Goal: Feedback & Contribution: Leave review/rating

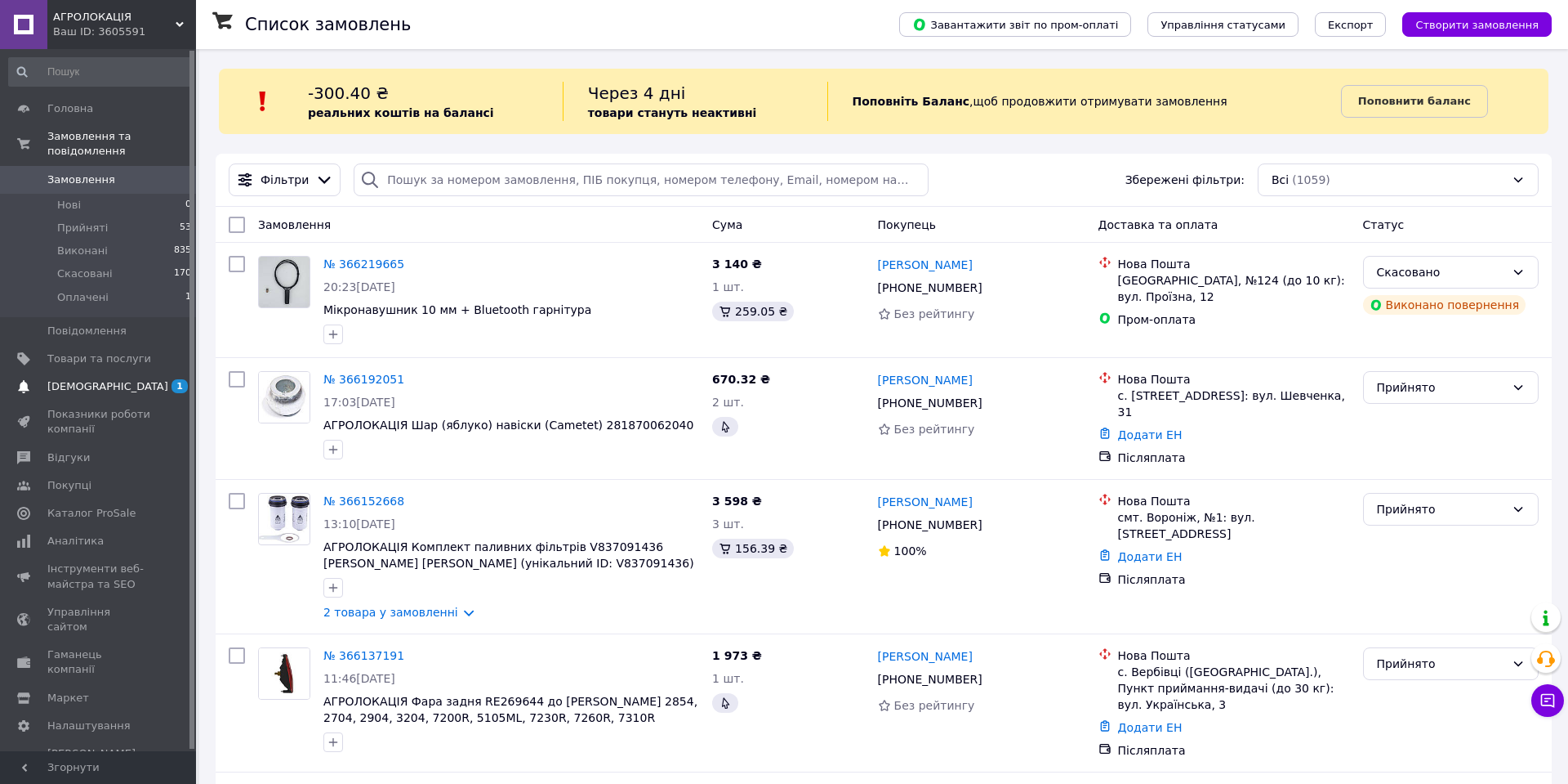
click at [95, 383] on span "[DEMOGRAPHIC_DATA]" at bounding box center [108, 386] width 121 height 15
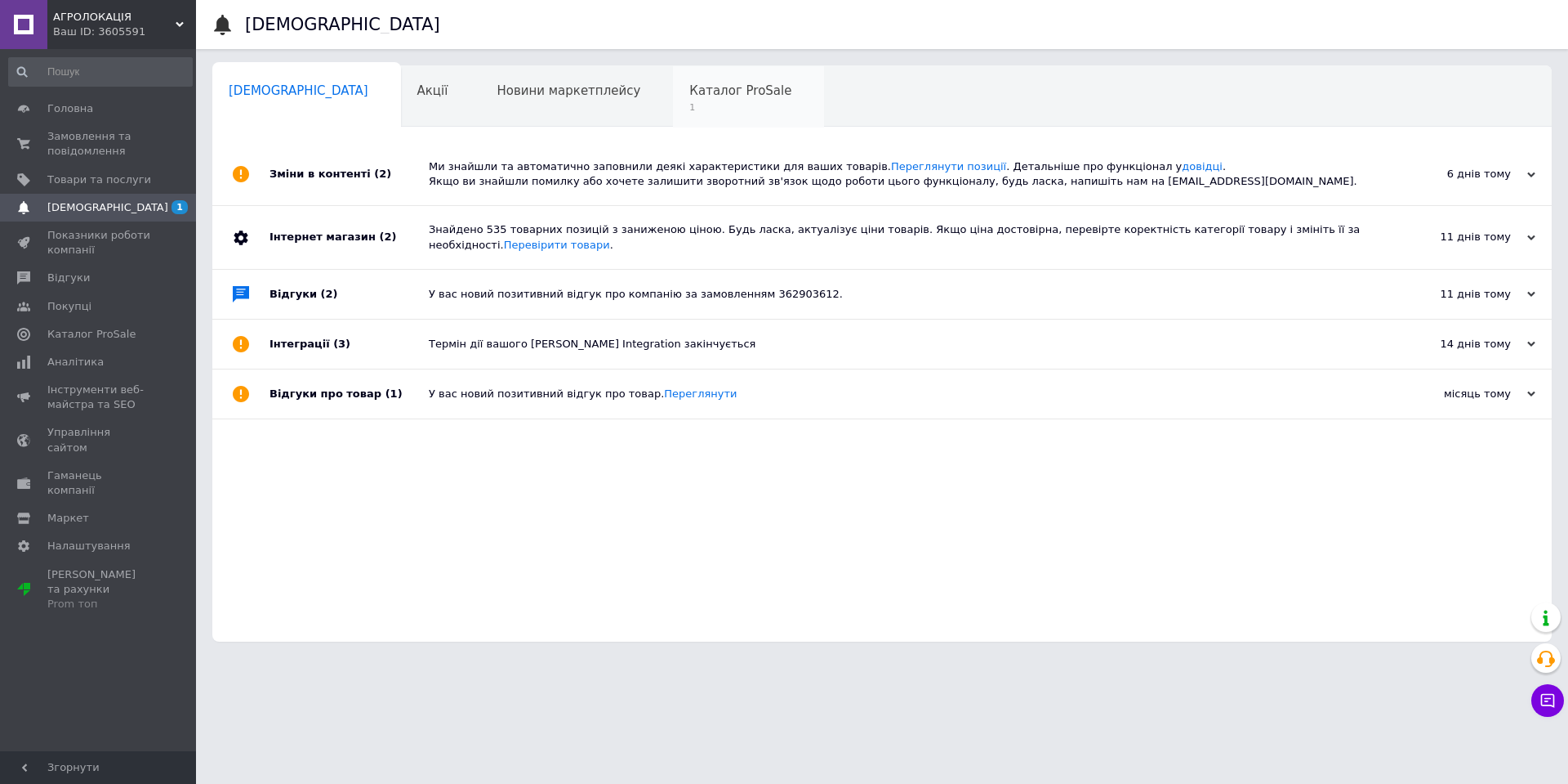
click at [689, 112] on span "1" at bounding box center [740, 107] width 102 height 12
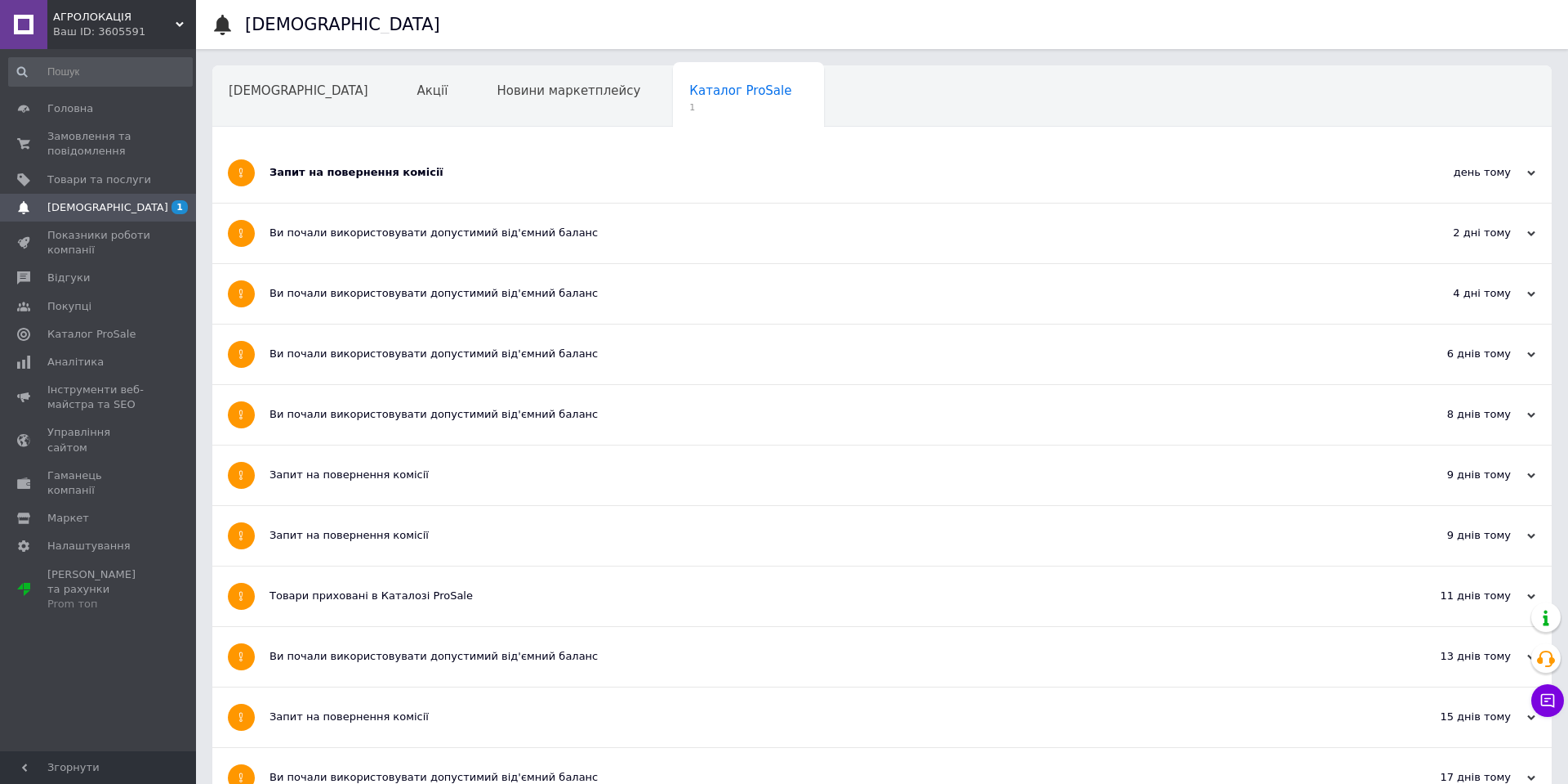
click at [394, 171] on div "Запит на повернення комісії" at bounding box center [821, 172] width 1103 height 15
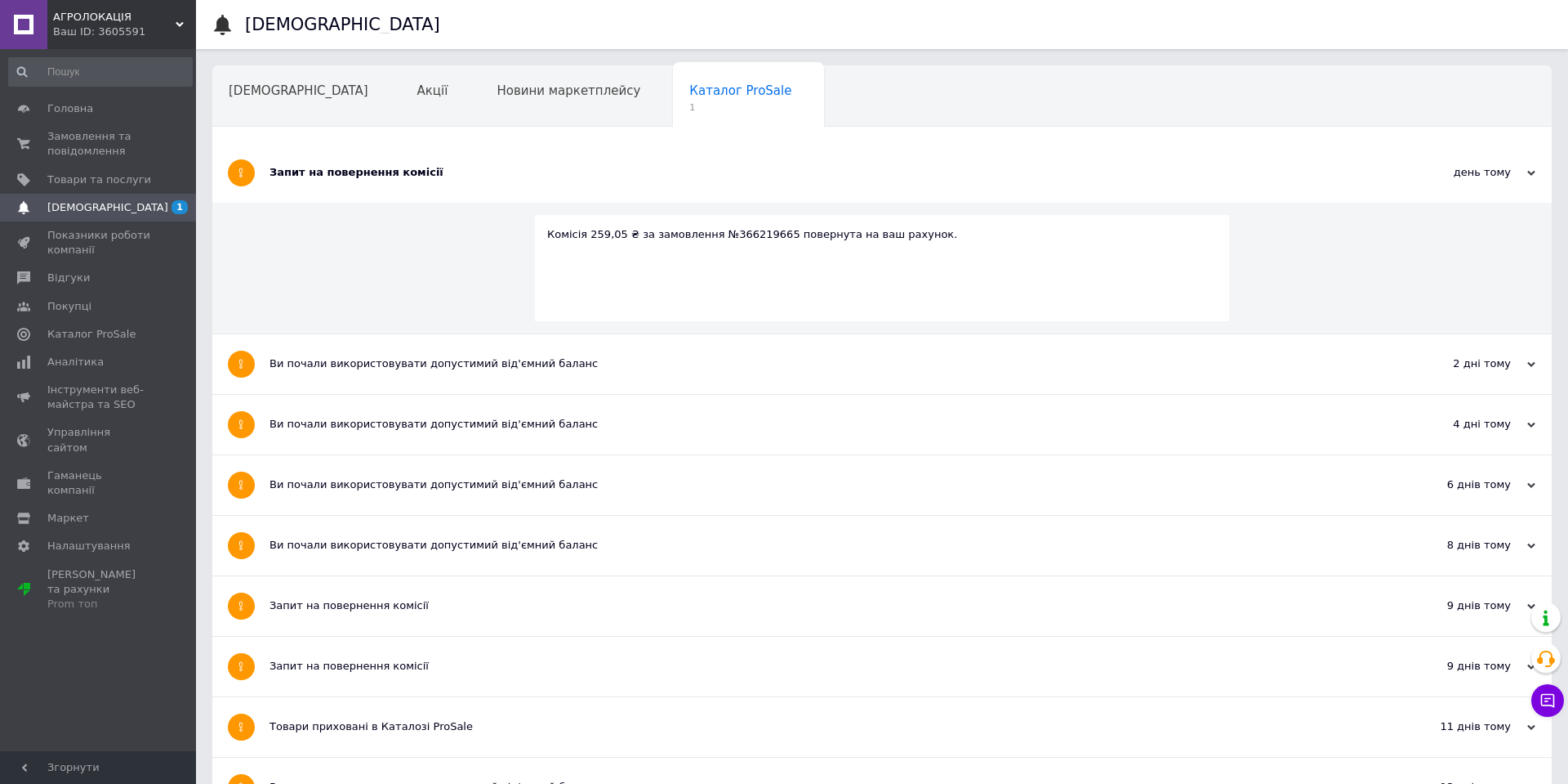
click at [394, 172] on div "Запит на повернення комісії" at bounding box center [821, 172] width 1103 height 15
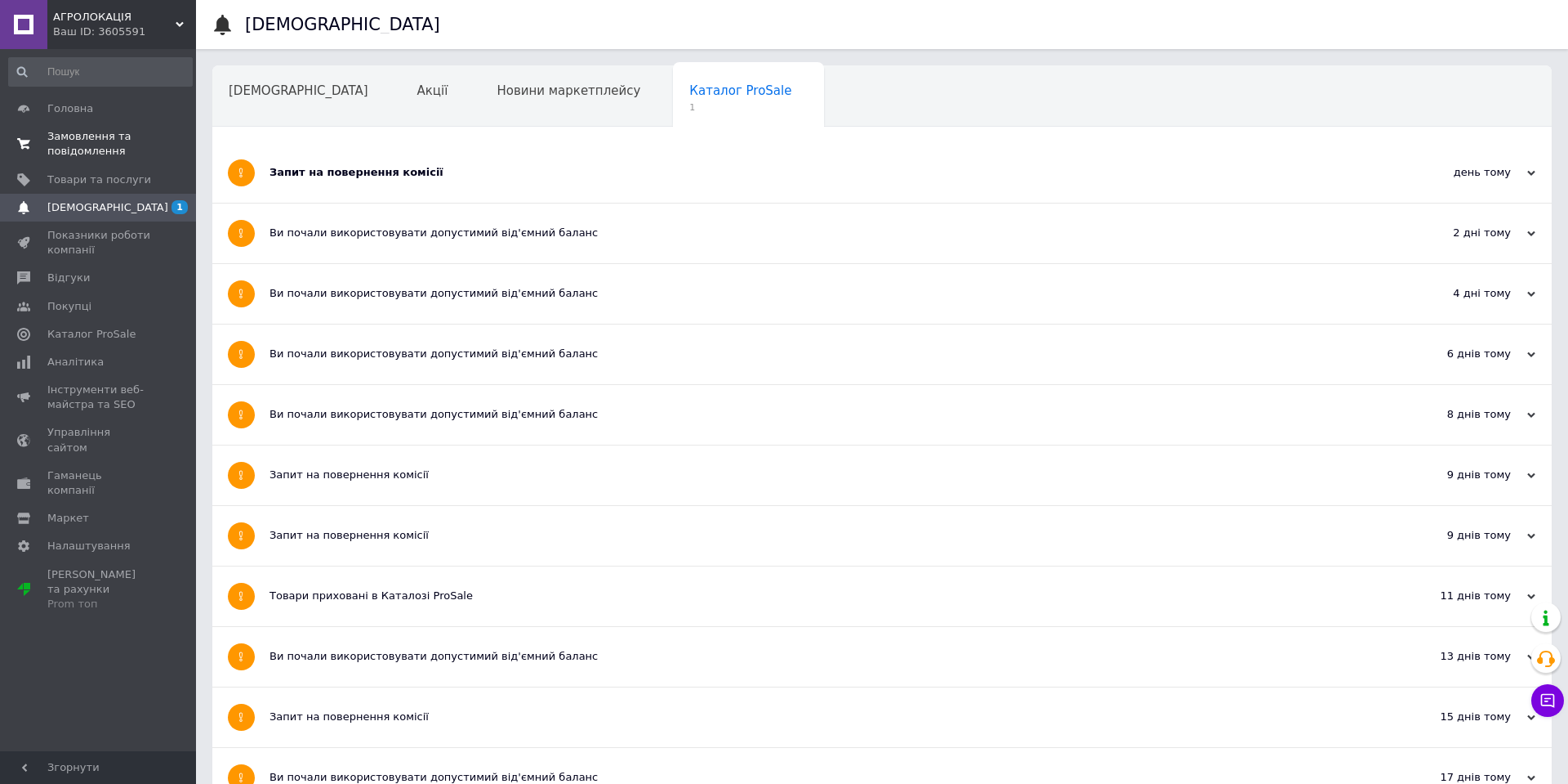
click at [86, 154] on span "Замовлення та повідомлення" at bounding box center [99, 144] width 104 height 29
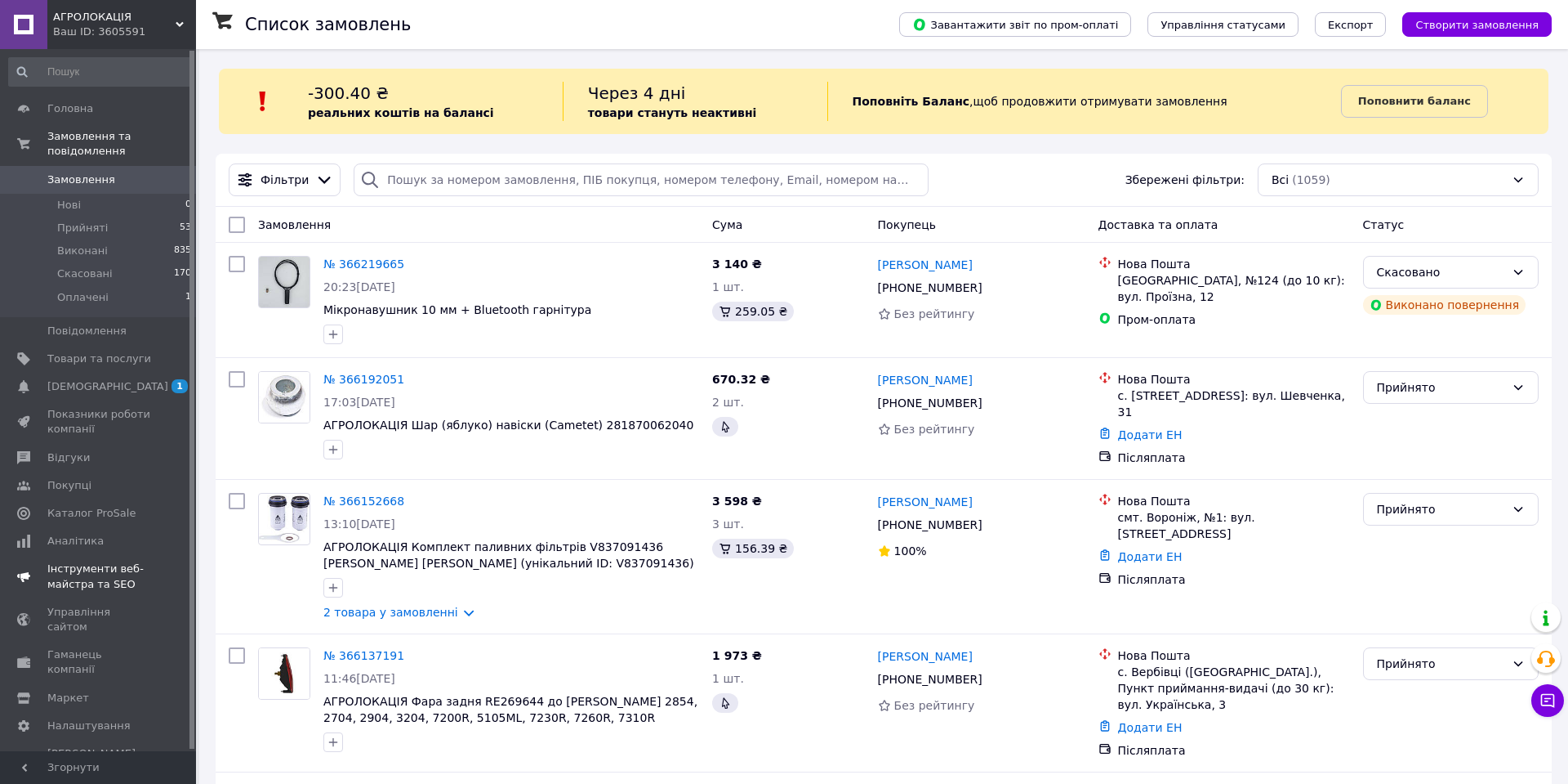
click at [94, 392] on span "[DEMOGRAPHIC_DATA]" at bounding box center [108, 386] width 121 height 15
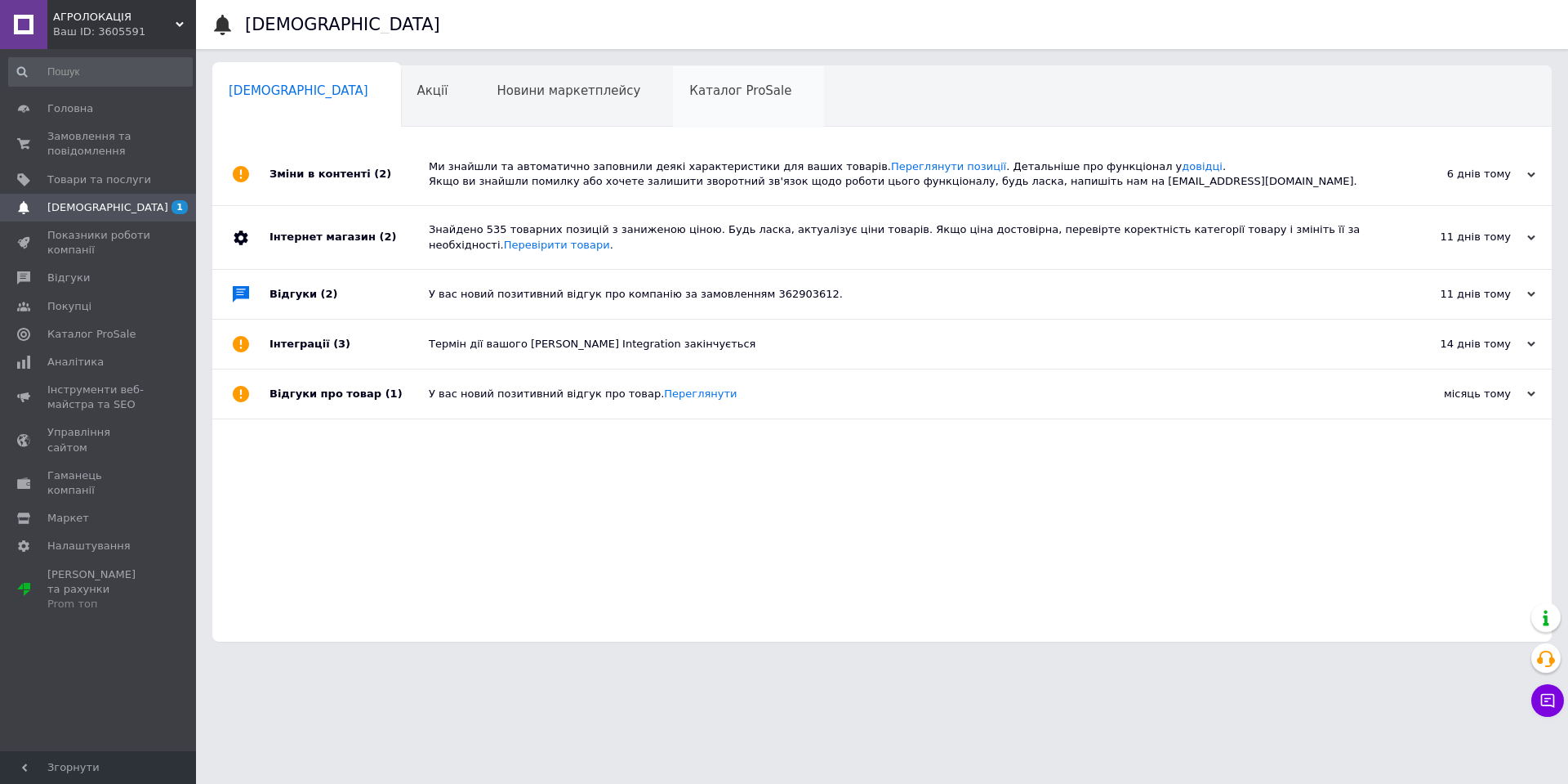
click at [689, 93] on span "Каталог ProSale" at bounding box center [740, 90] width 102 height 15
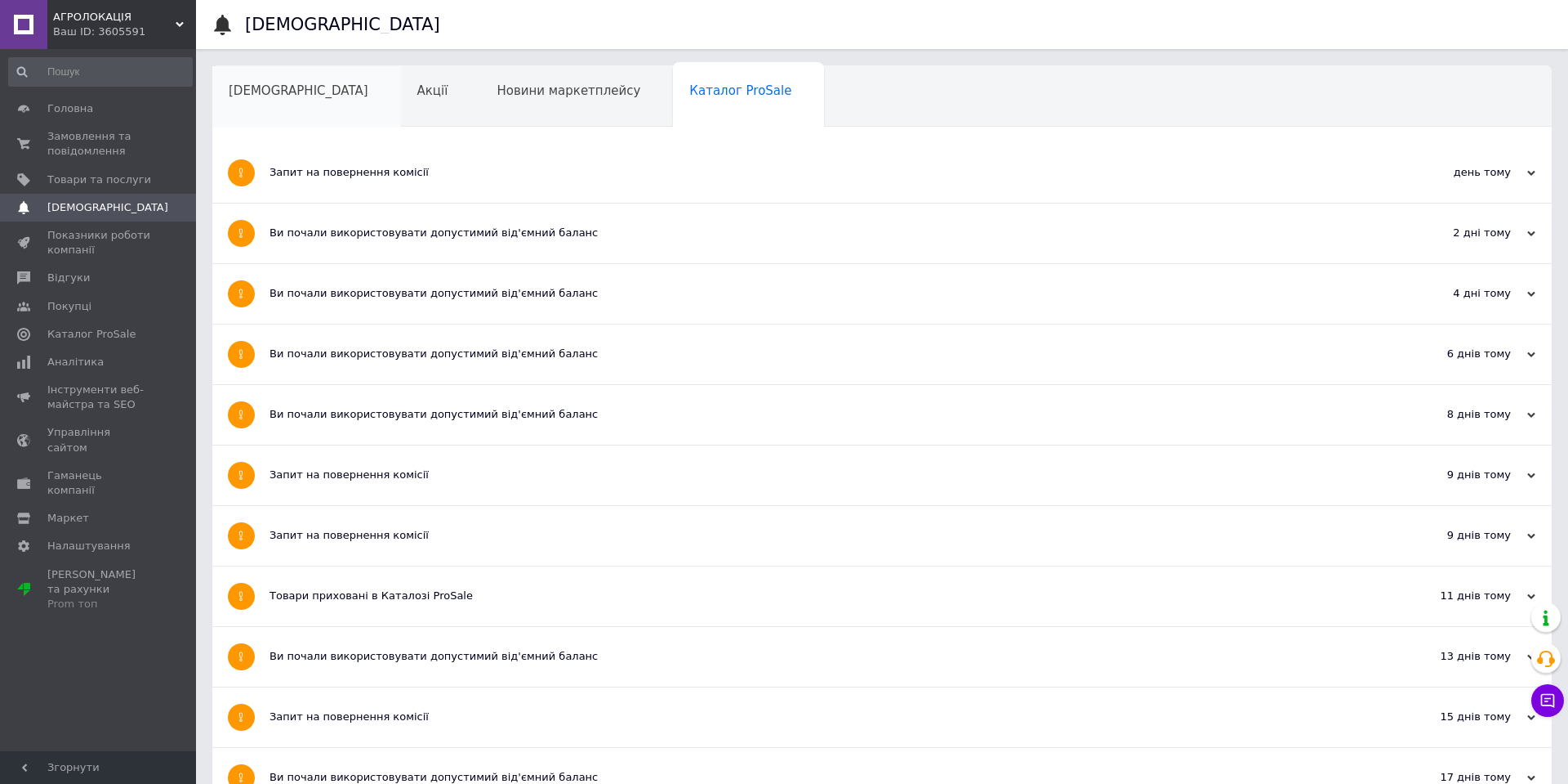
click at [284, 92] on span "[DEMOGRAPHIC_DATA]" at bounding box center [298, 90] width 139 height 15
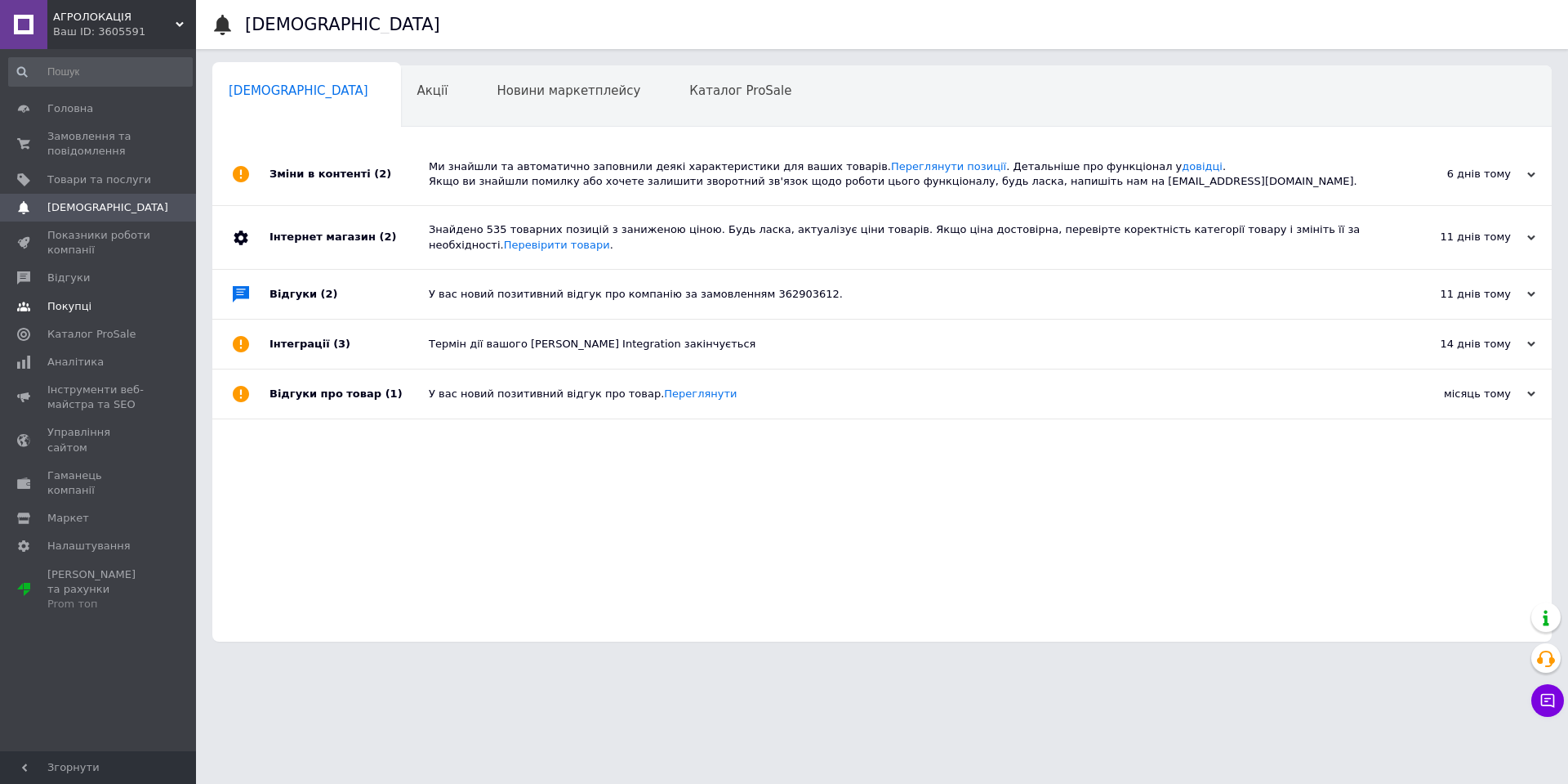
click at [71, 300] on span "Покупці" at bounding box center [69, 306] width 44 height 15
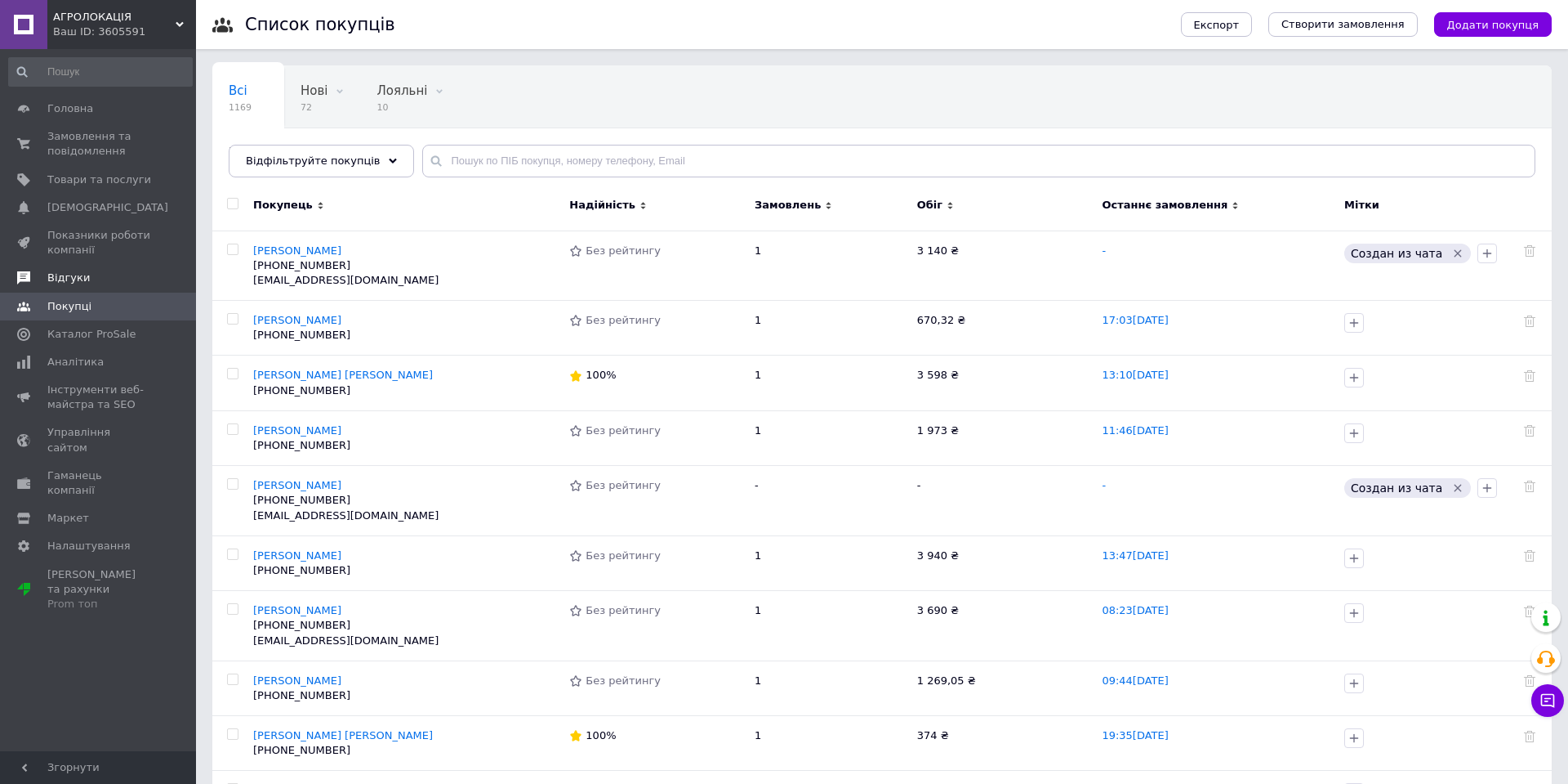
click at [84, 285] on span "Відгуки" at bounding box center [68, 278] width 42 height 15
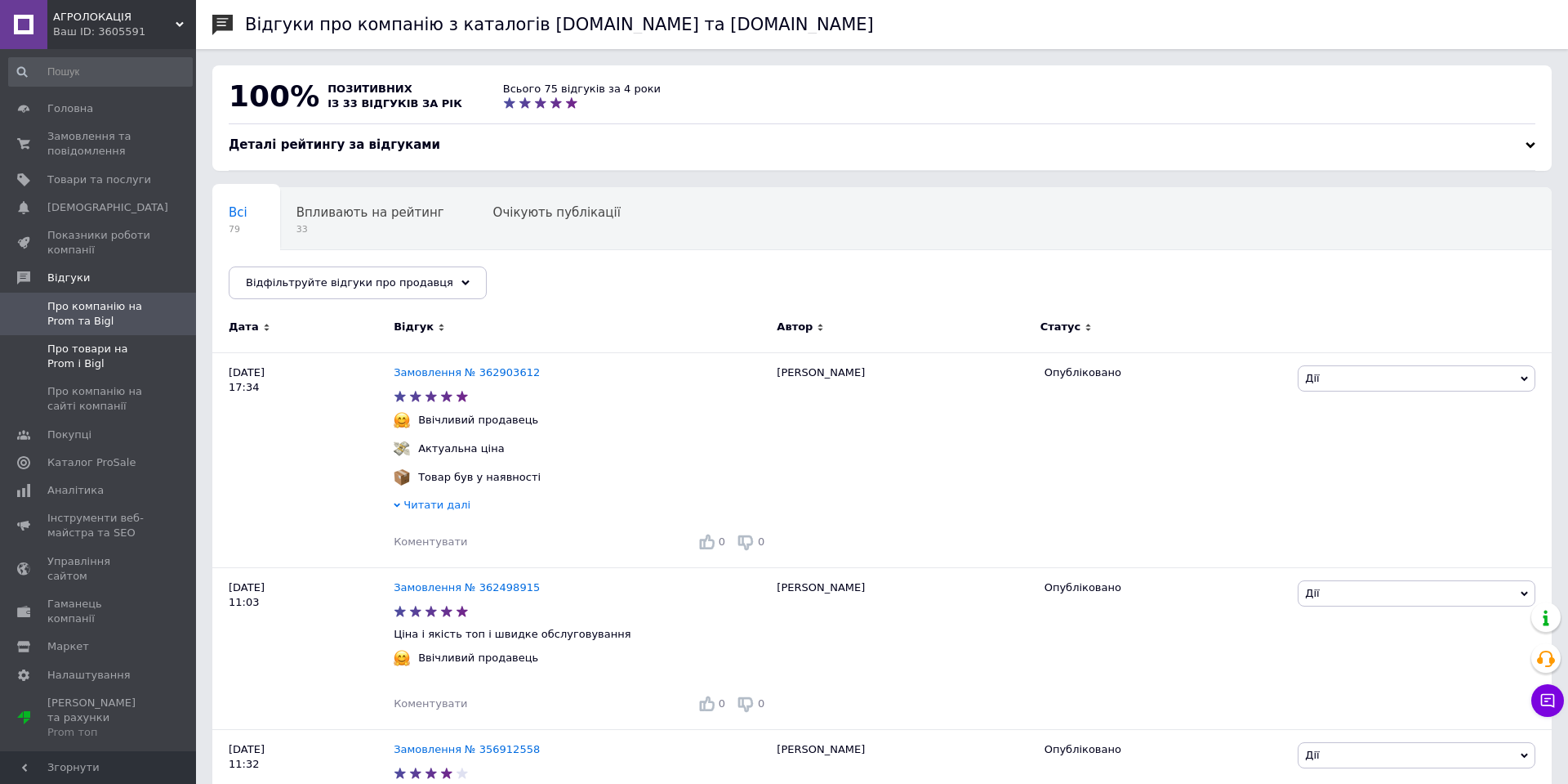
click at [92, 362] on span "Про товари на Prom і Bigl" at bounding box center [99, 357] width 104 height 29
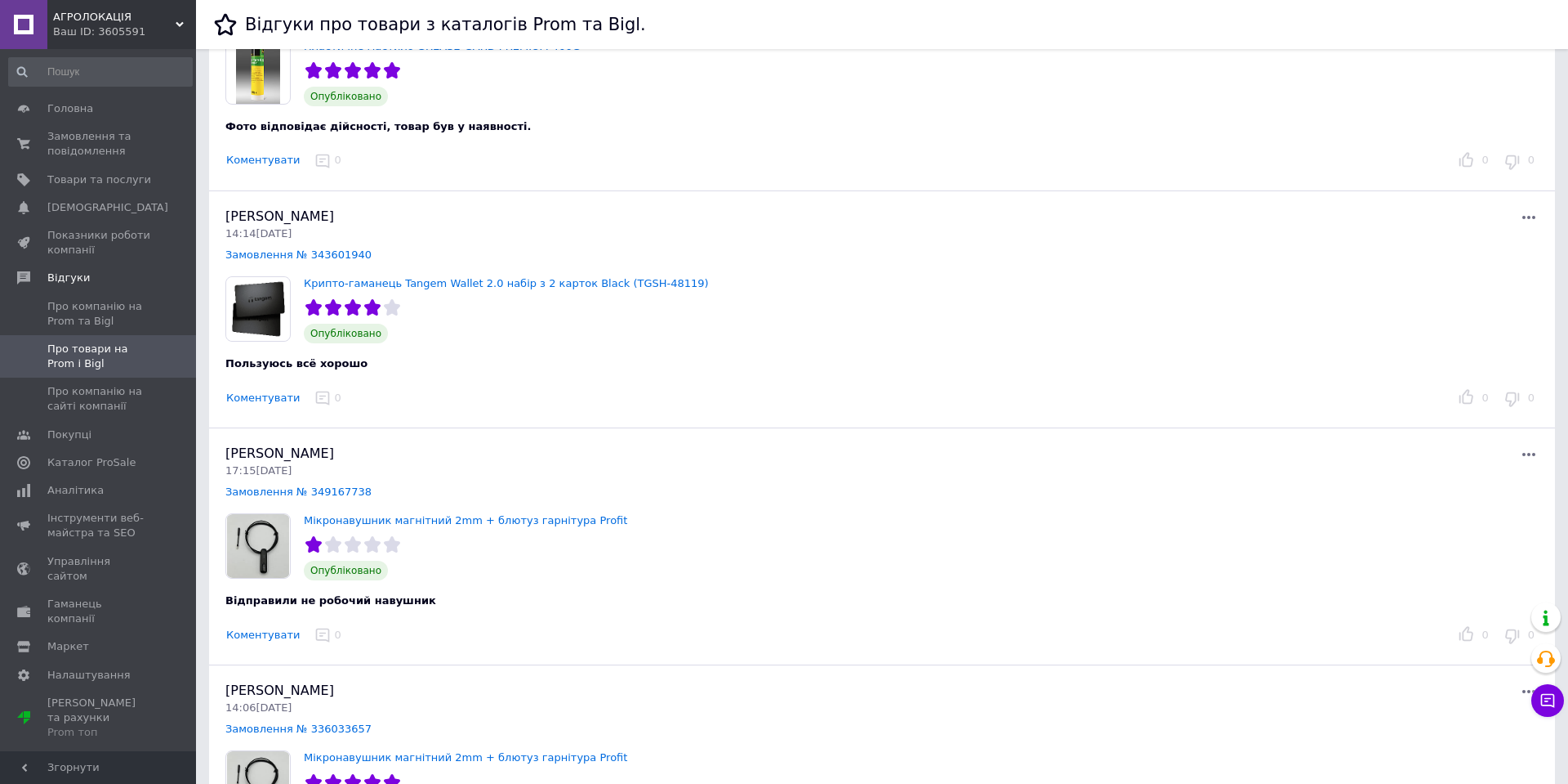
scroll to position [897, 0]
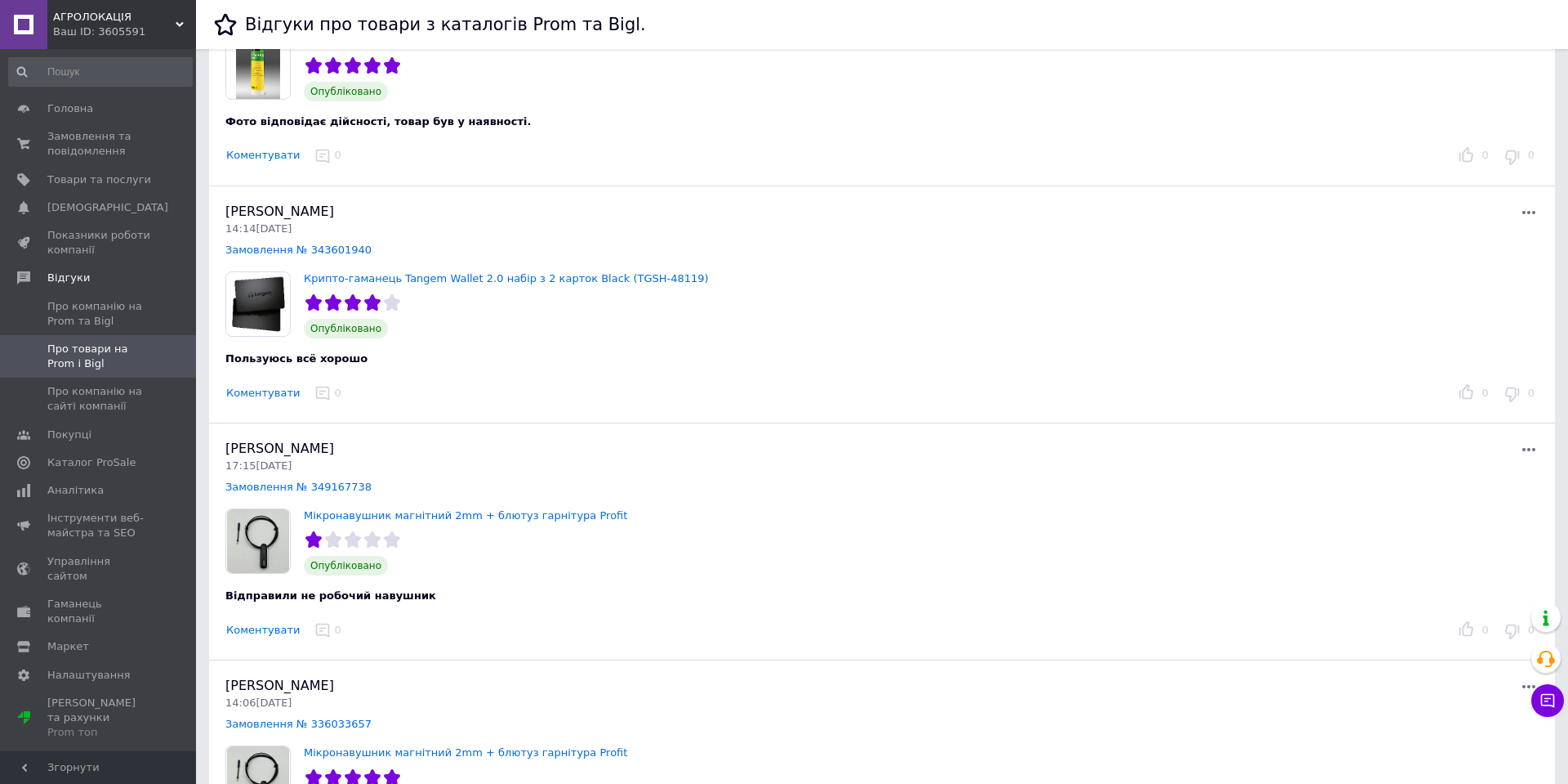
click at [272, 624] on button "Коментувати" at bounding box center [263, 631] width 75 height 17
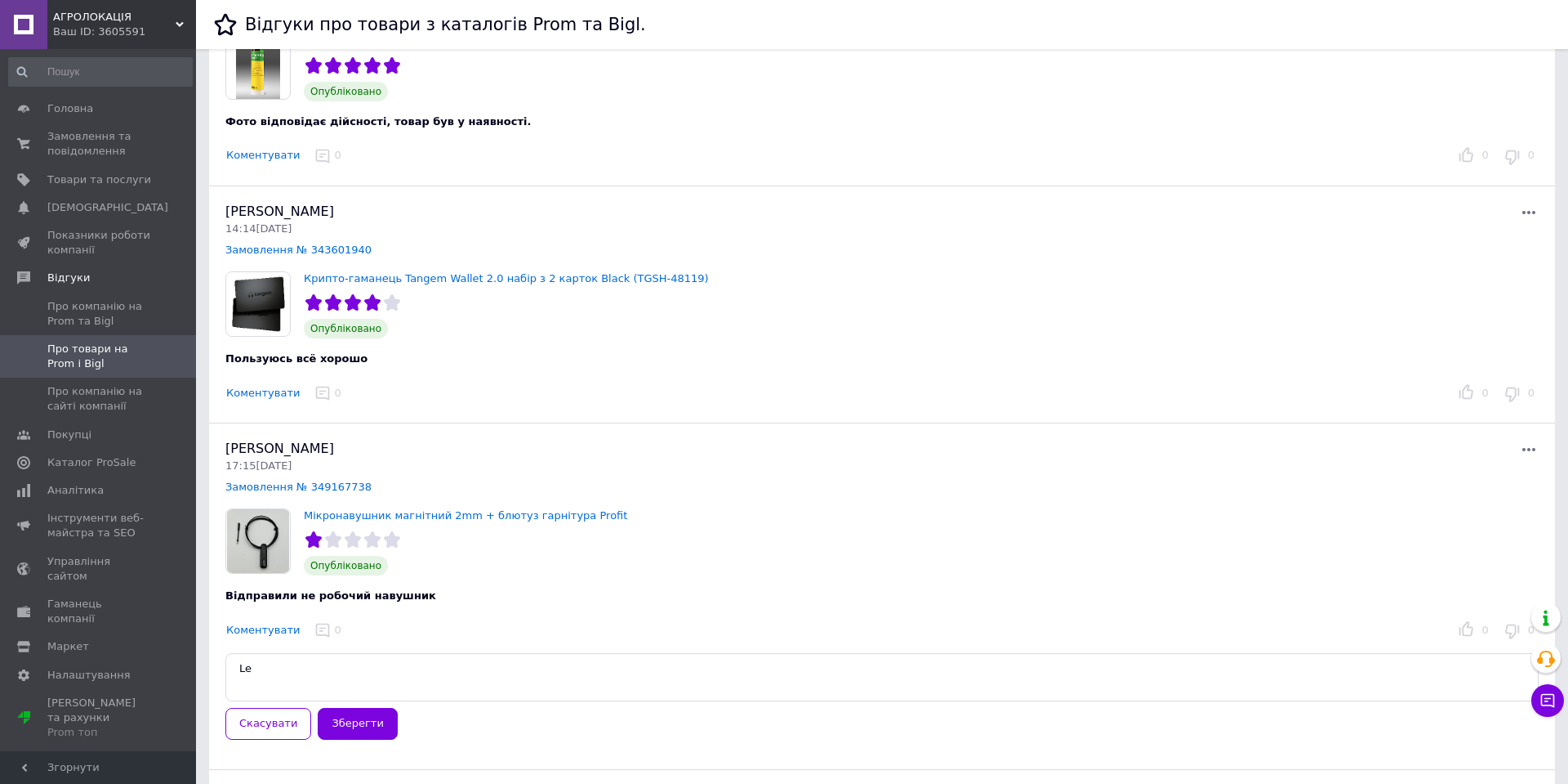
type textarea "L"
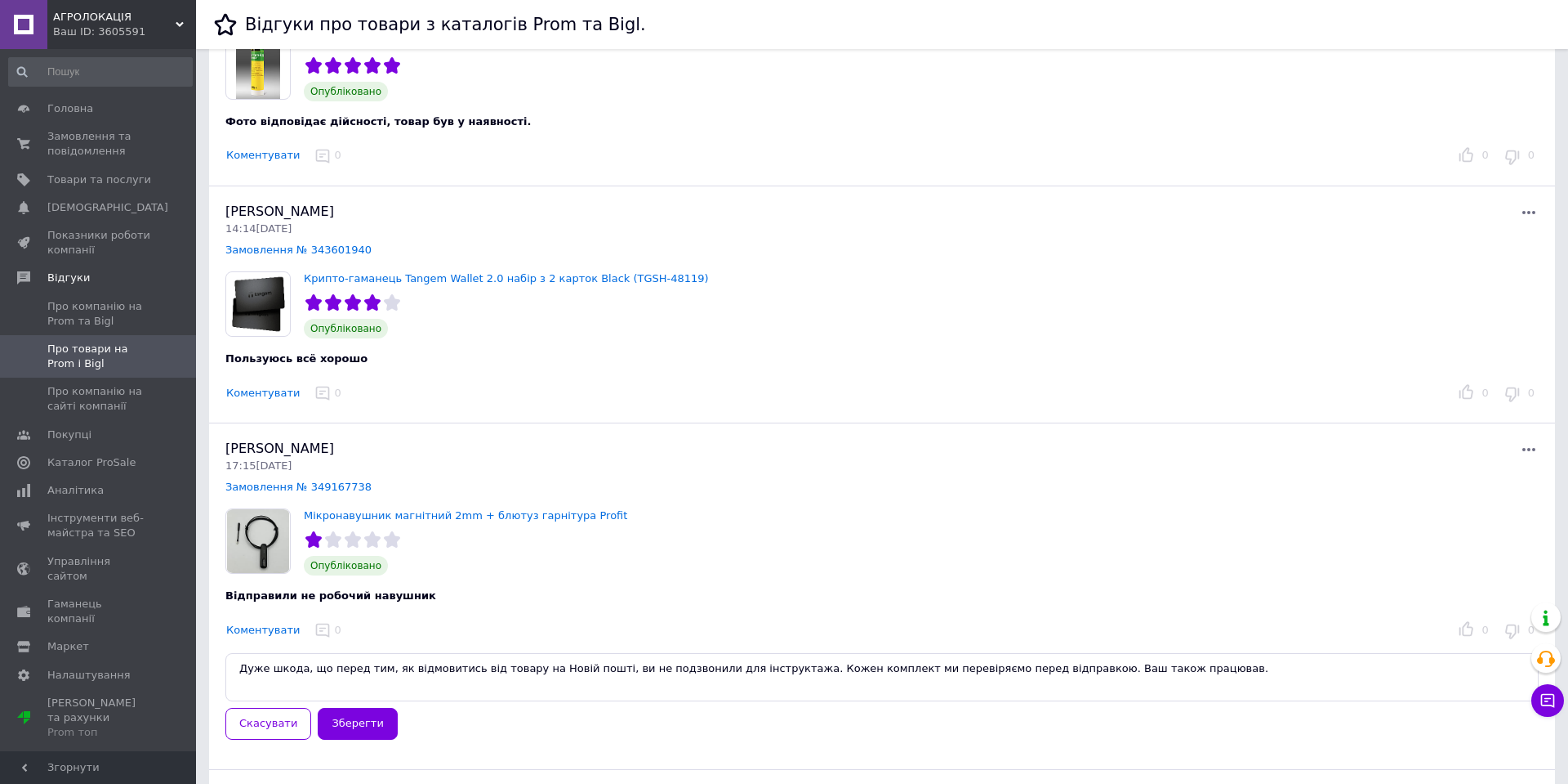
click at [793, 663] on textarea "Дуже шкода, що перед тим, як відмовитись від товару на Новій пошті, ви не подзв…" at bounding box center [882, 677] width 1313 height 48
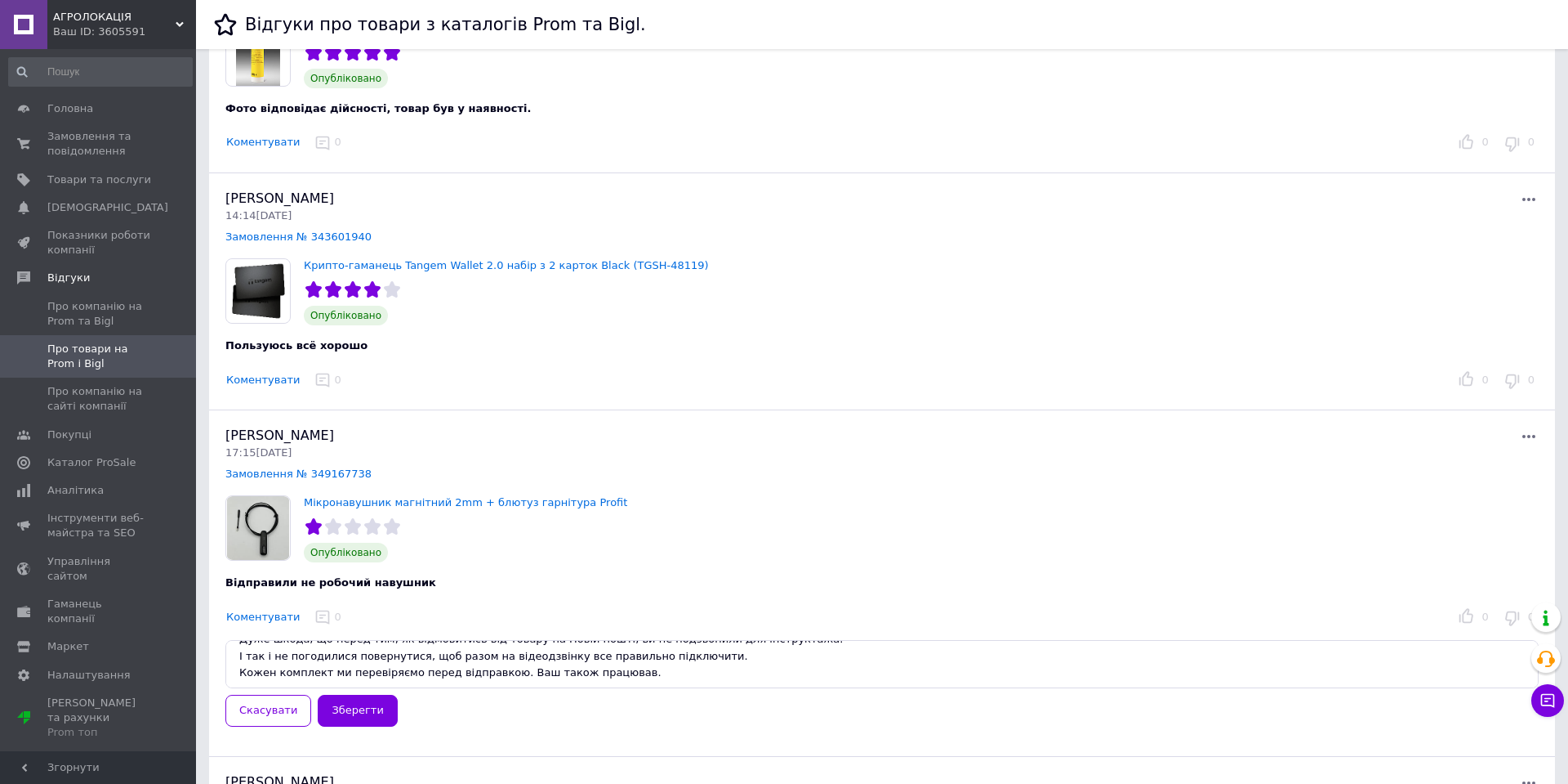
scroll to position [918, 0]
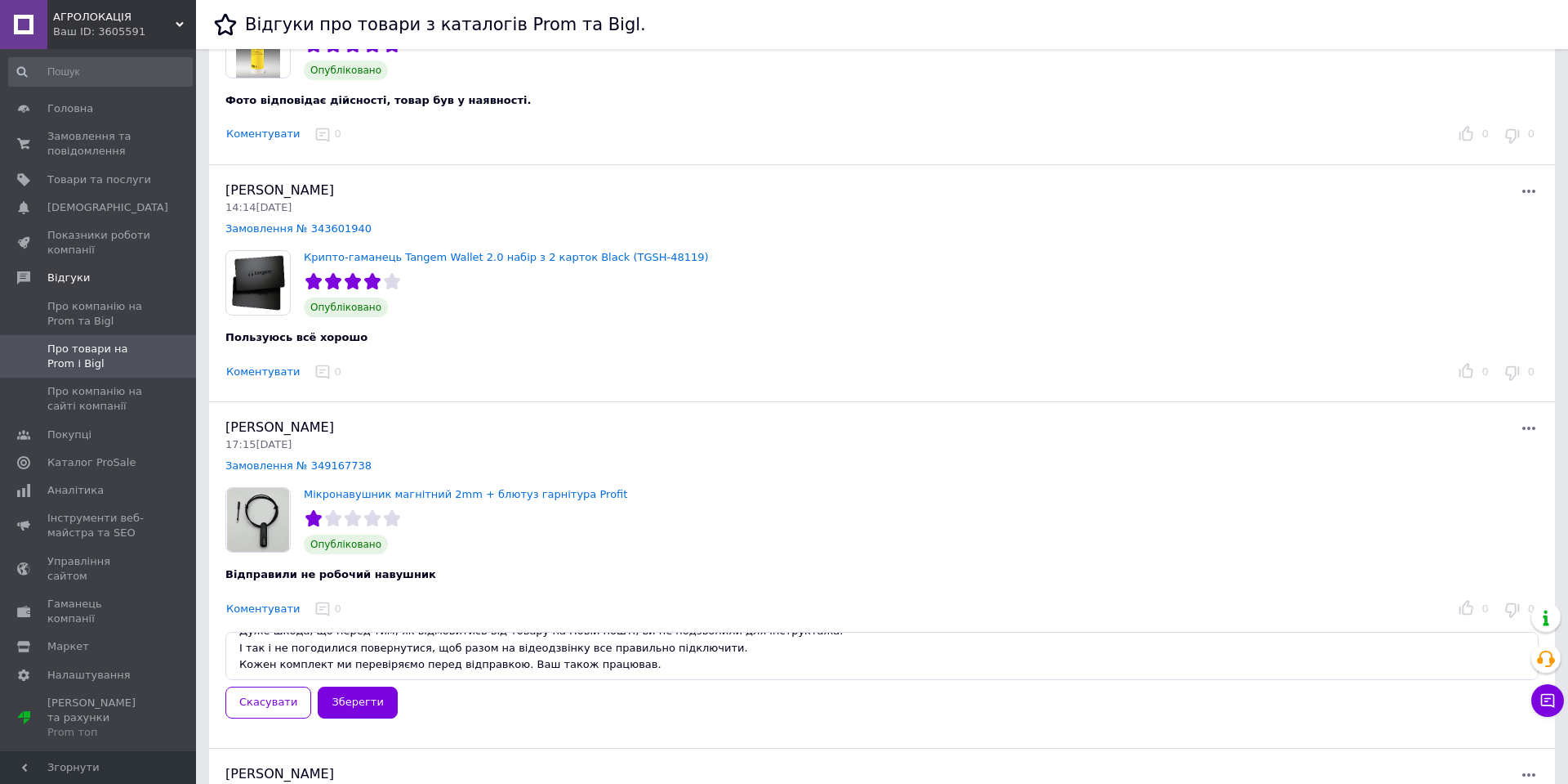
click at [551, 653] on textarea "Дуже шкода, що перед тим, як відмовитись від товару на Новій пошті, ви не подзв…" at bounding box center [882, 656] width 1313 height 48
click at [535, 655] on textarea "Дуже шкода, що перед тим, як відмовитись від товару на Новій пошті, ви не подзв…" at bounding box center [882, 656] width 1313 height 48
click at [514, 657] on textarea "Дуже шкода, що перед тим, як відмовитись від товару на Новій пошті, ви не подзв…" at bounding box center [882, 656] width 1313 height 48
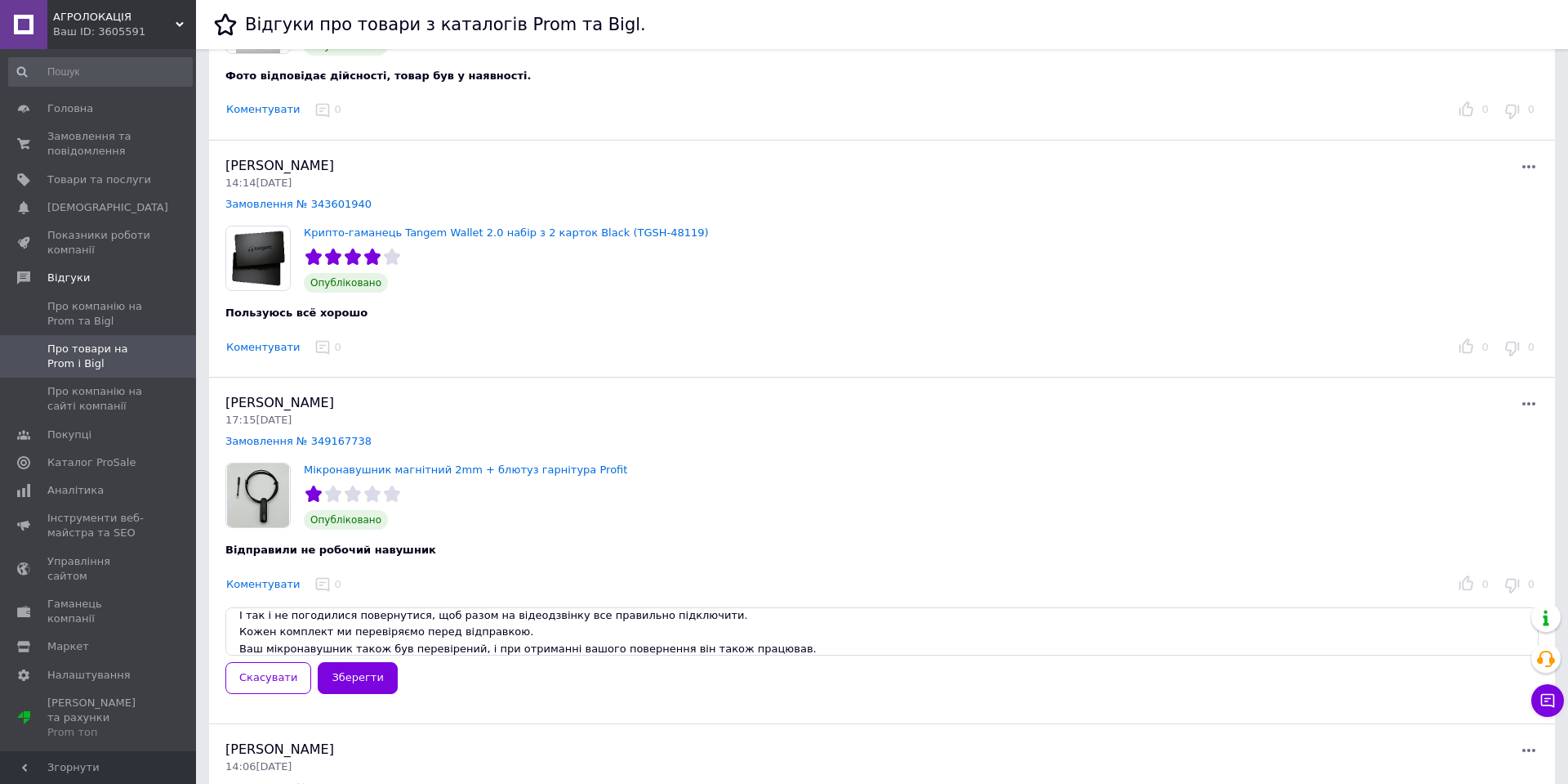
scroll to position [951, 0]
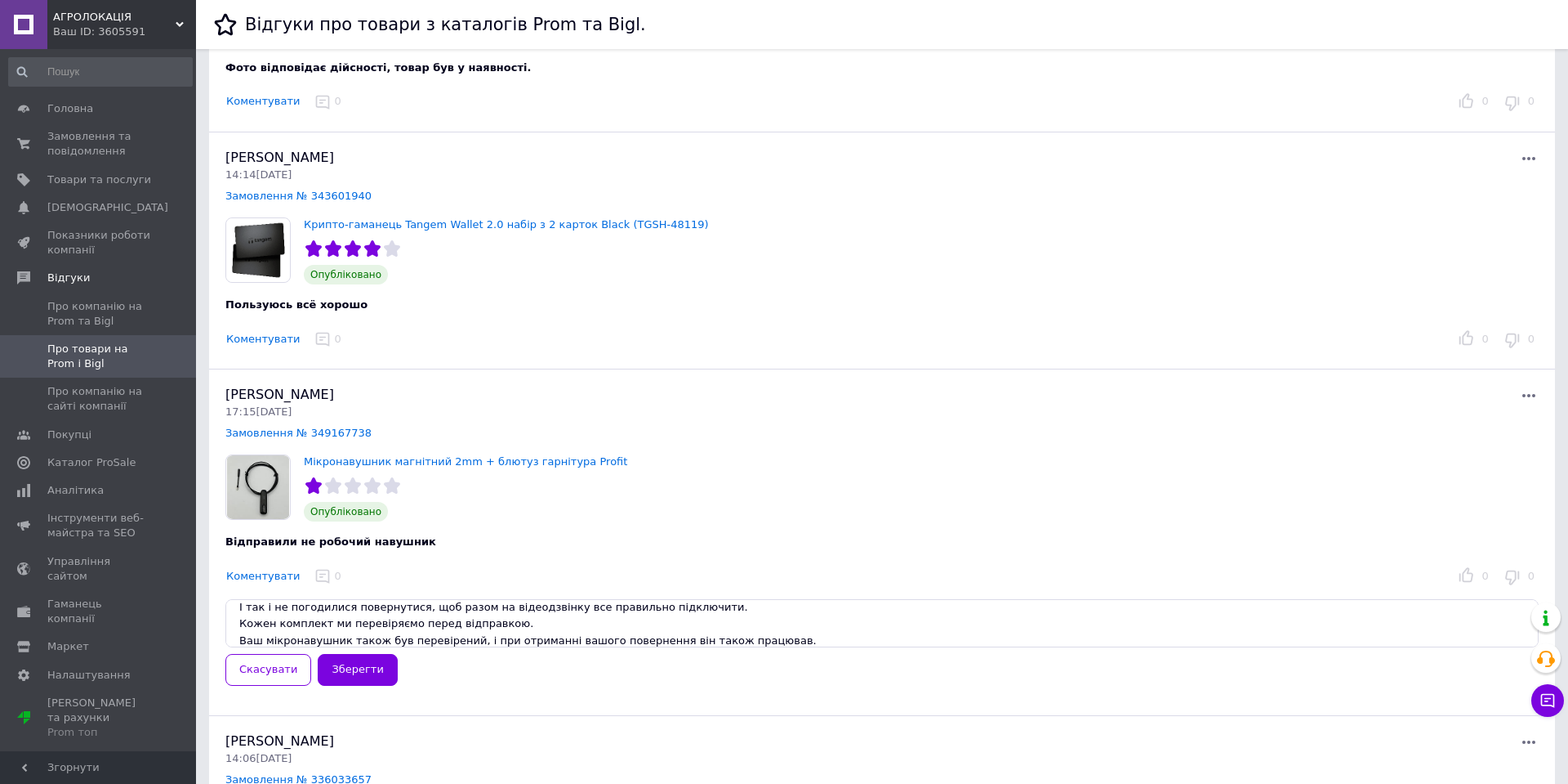
click at [658, 634] on textarea "Дуже шкода, що перед тим, як відмовитись від товару на Новій пошті, ви не подзв…" at bounding box center [882, 623] width 1313 height 48
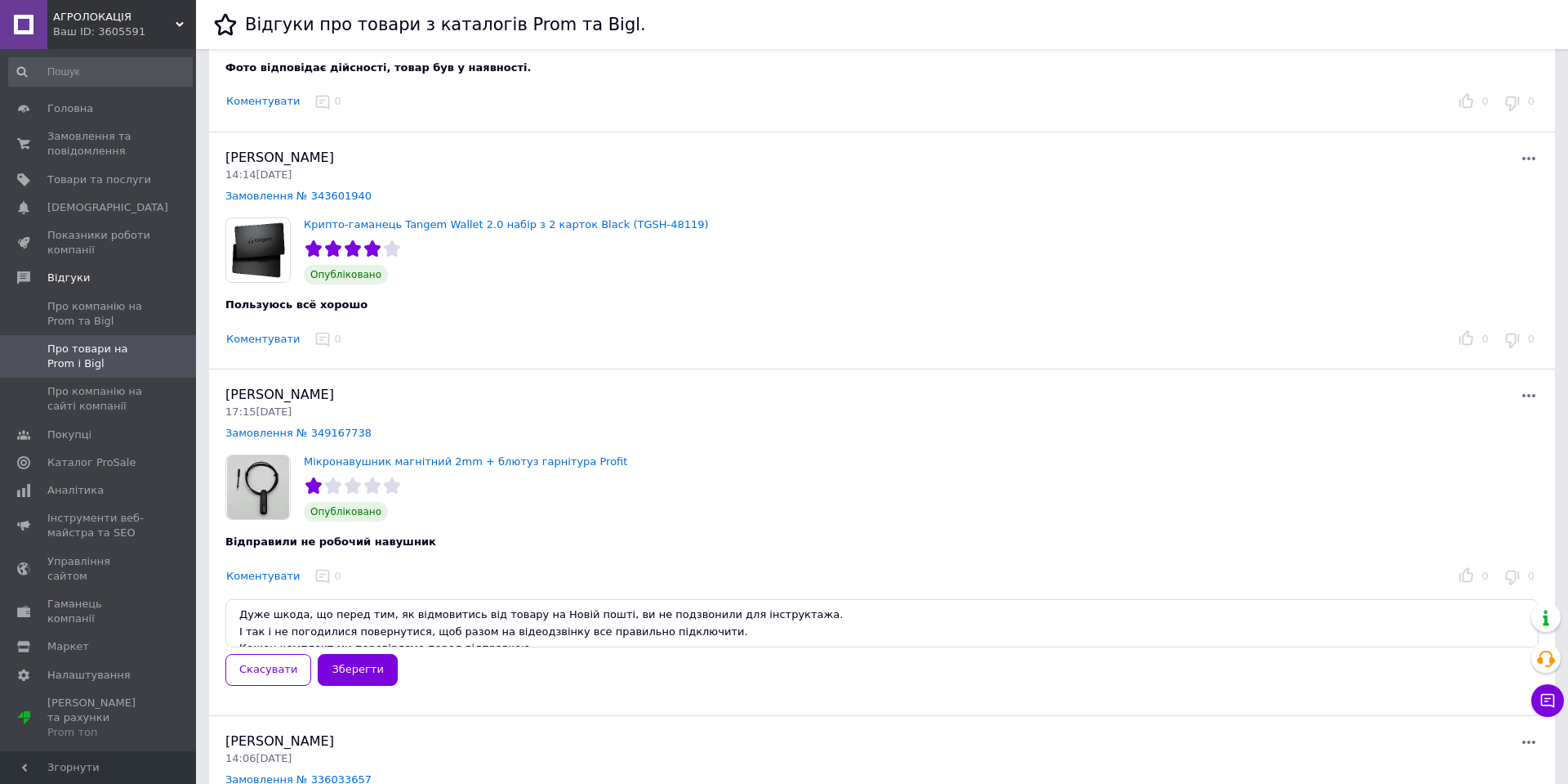
scroll to position [33, 0]
click at [465, 624] on textarea "Дуже шкода, що перед тим, як відмовитись від товару на Новій пошті, ви не подзв…" at bounding box center [882, 623] width 1313 height 48
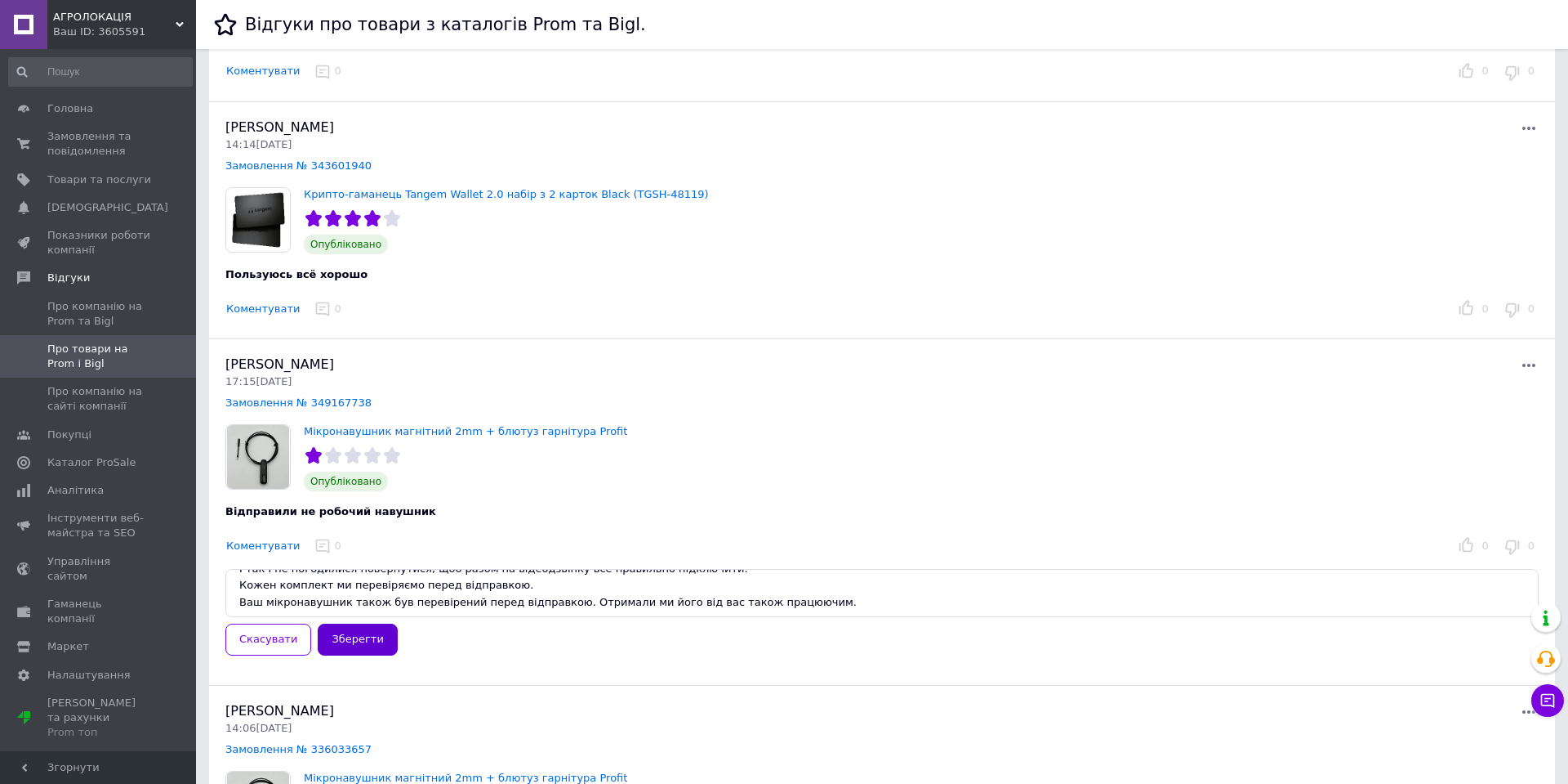
type textarea "Дуже шкода, що перед тим, як відмовитись від товару на Новій пошті, ви не подзв…"
click at [359, 635] on button "Зберегти" at bounding box center [357, 639] width 80 height 32
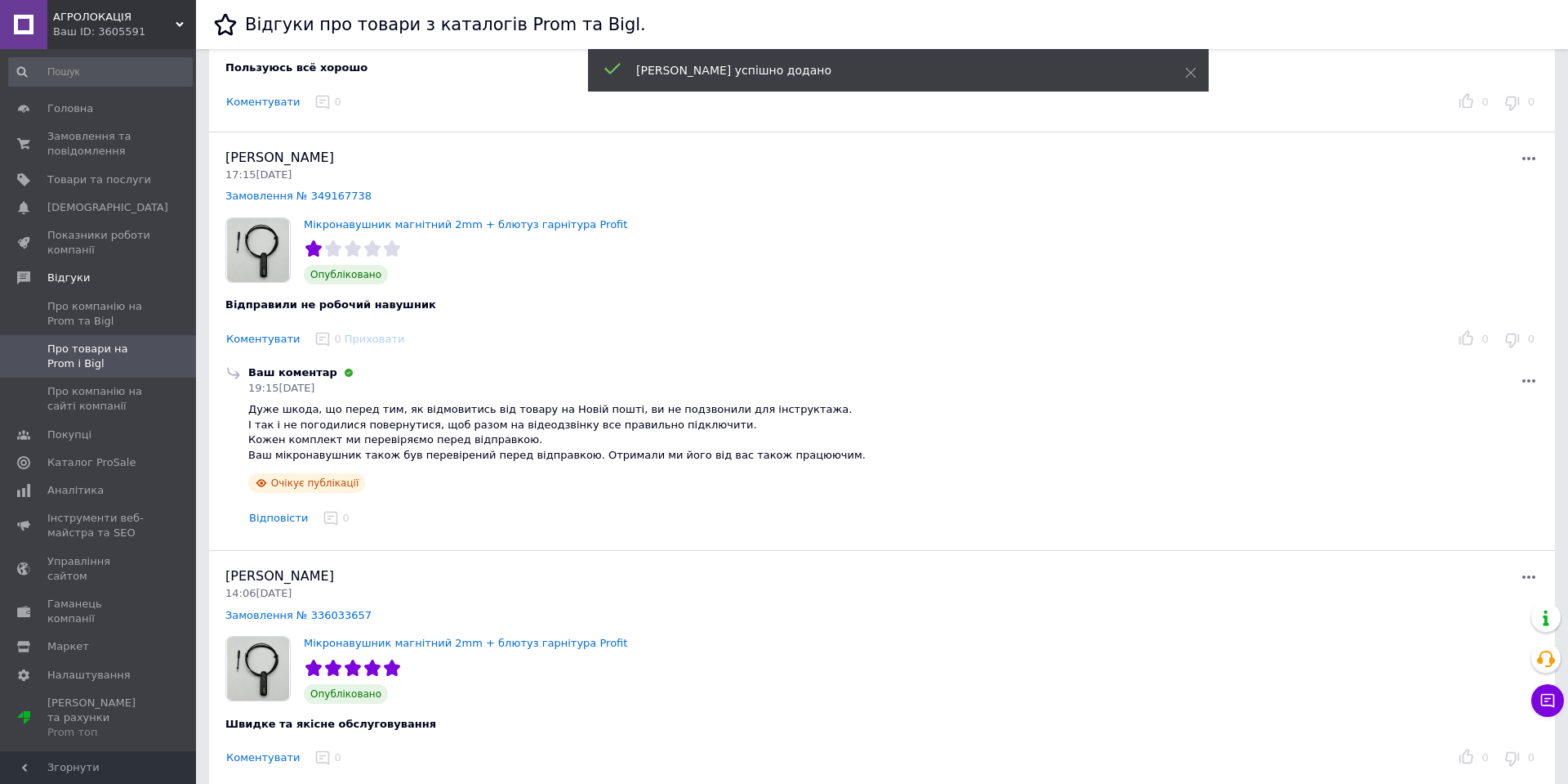
scroll to position [981, 0]
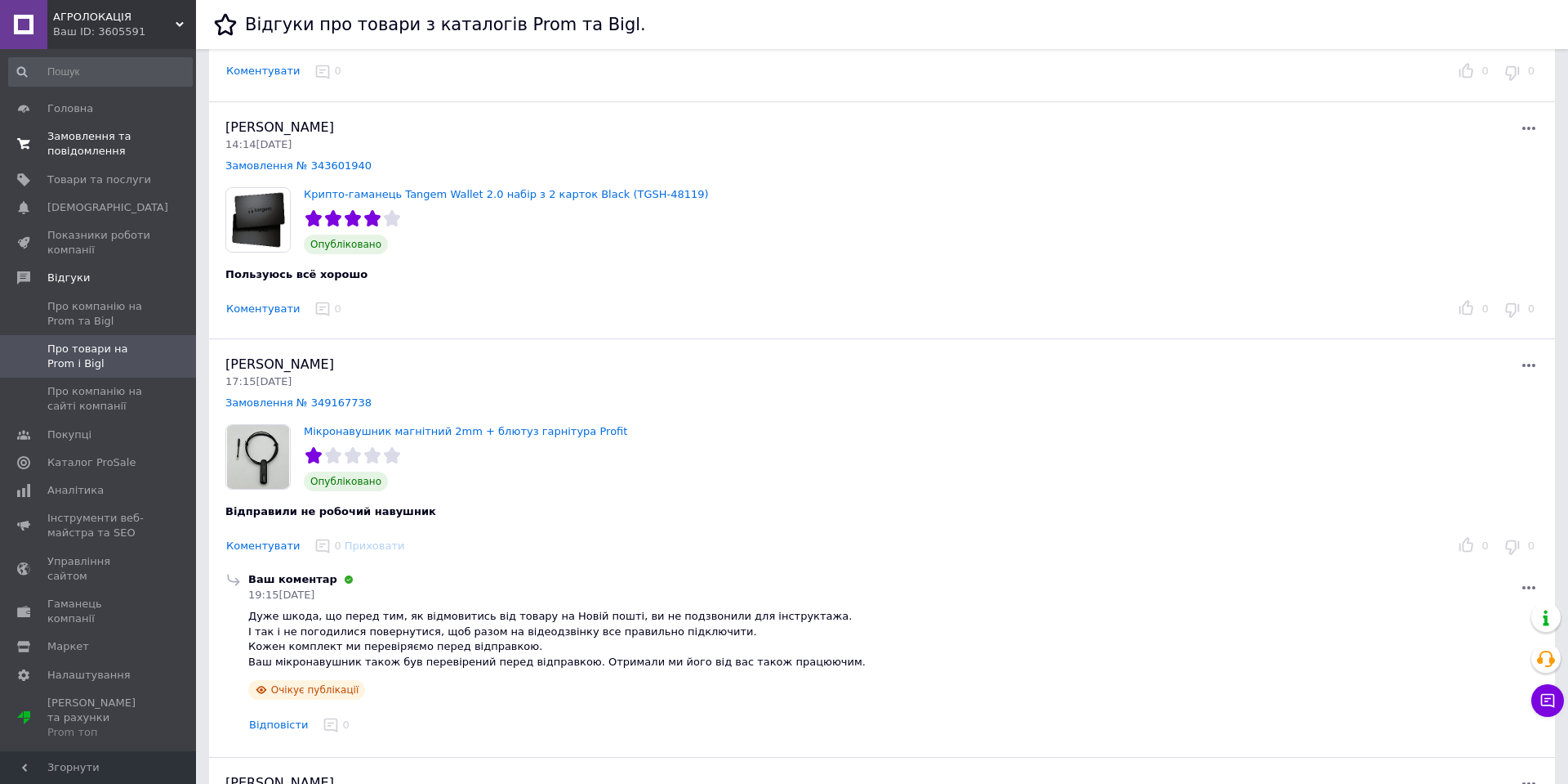
click at [83, 140] on span "Замовлення та повідомлення" at bounding box center [99, 144] width 104 height 29
